Goal: Transaction & Acquisition: Purchase product/service

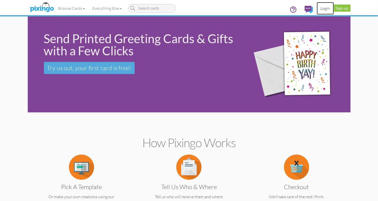
click at [325, 8] on link "Login" at bounding box center [325, 8] width 17 height 13
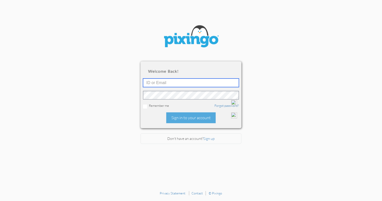
click at [178, 83] on input "text" at bounding box center [191, 82] width 96 height 9
type input "[EMAIL_ADDRESS][DOMAIN_NAME]"
click at [234, 95] on div at bounding box center [233, 95] width 6 height 6
click at [231, 94] on div at bounding box center [233, 95] width 6 height 6
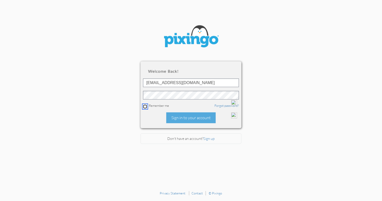
click at [143, 105] on input "checkbox" at bounding box center [145, 106] width 4 height 4
checkbox input "true"
click at [192, 117] on div "Sign in to your account" at bounding box center [190, 117] width 49 height 11
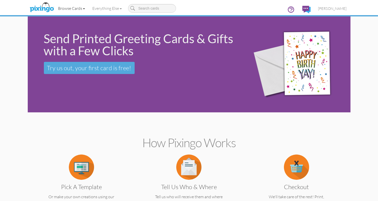
click at [74, 8] on link "Browse Cards" at bounding box center [71, 8] width 34 height 13
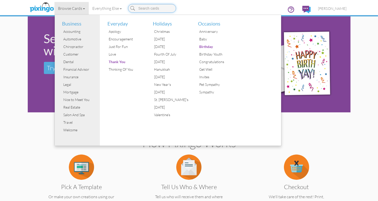
click at [153, 8] on input at bounding box center [152, 8] width 48 height 9
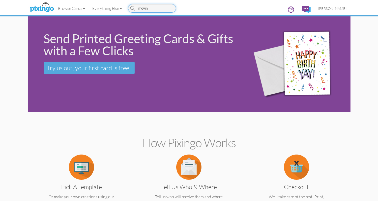
type input "moving"
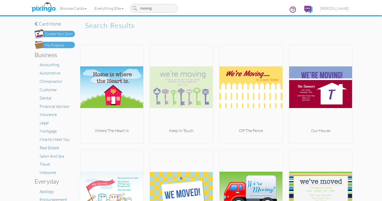
click at [55, 32] on div "Create Your Own" at bounding box center [58, 33] width 27 height 5
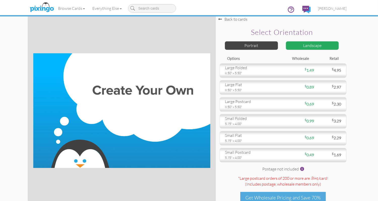
click at [314, 44] on div "Landscape" at bounding box center [312, 45] width 53 height 9
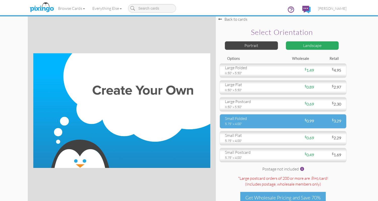
click at [254, 120] on div "small folded" at bounding box center [252, 119] width 54 height 6
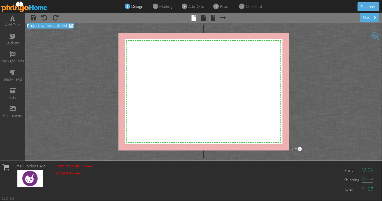
click at [60, 24] on span "Untitled" at bounding box center [59, 25] width 15 height 5
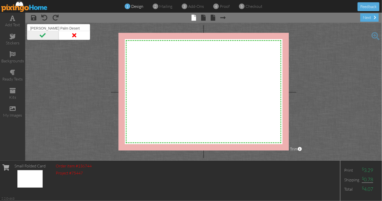
type input "[PERSON_NAME] Palm Desert"
click at [50, 35] on span at bounding box center [43, 35] width 32 height 9
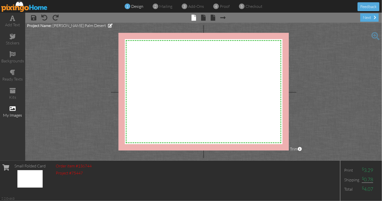
click at [13, 114] on div "my images" at bounding box center [12, 115] width 25 height 6
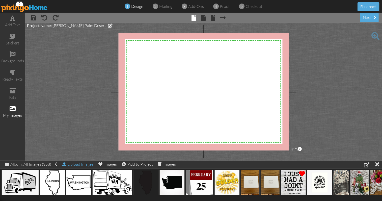
click at [88, 162] on div "Upload Images" at bounding box center [77, 163] width 31 height 7
click at [166, 178] on img at bounding box center [171, 182] width 25 height 25
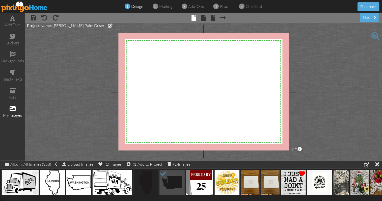
click at [30, 177] on img at bounding box center [20, 182] width 37 height 25
click at [54, 127] on project-studio-wrapper "X X X X X X X X X X X X X X X X X X X X X X X X X X X X X X X X X X X X X X X X…" at bounding box center [203, 92] width 357 height 138
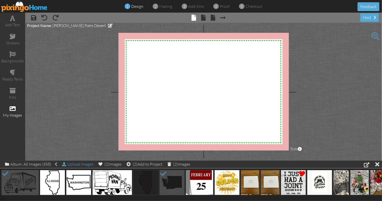
click at [73, 164] on div "Upload Images" at bounding box center [77, 163] width 31 height 7
click at [33, 162] on div "Album: All Images (358)" at bounding box center [31, 163] width 52 height 7
